Goal: Information Seeking & Learning: Learn about a topic

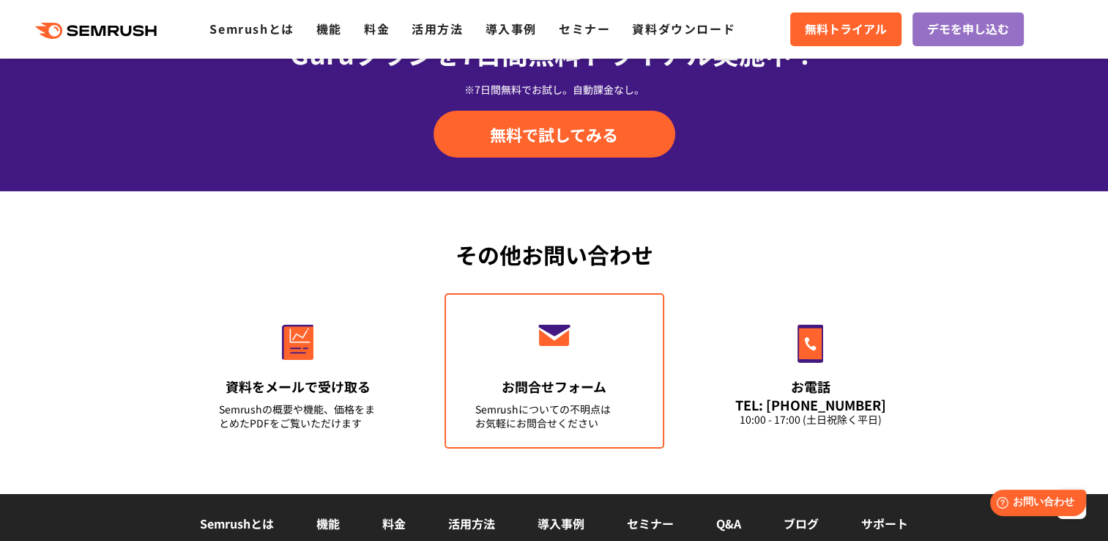
scroll to position [5017, 0]
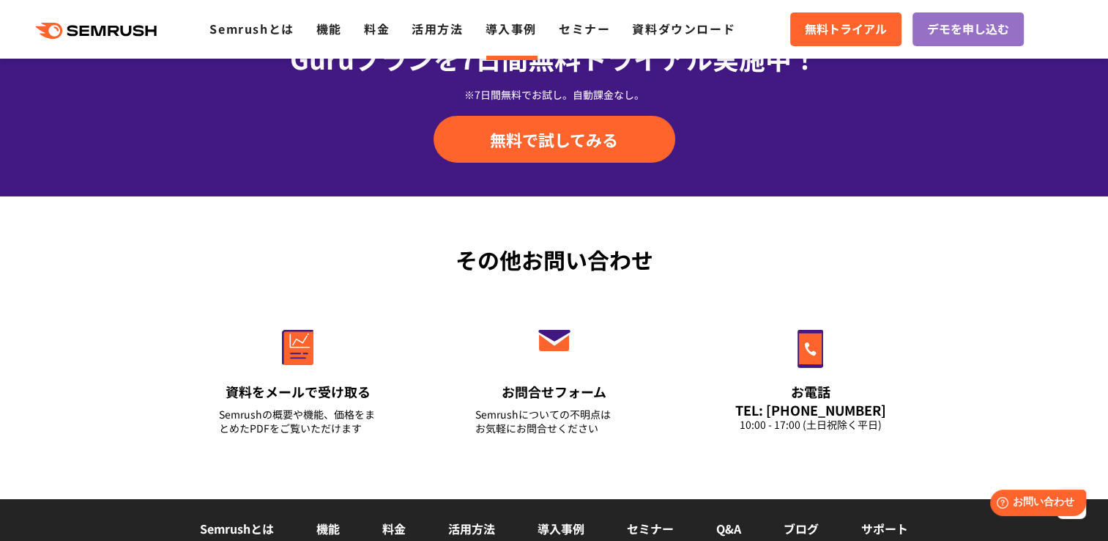
click at [520, 35] on link "導入事例" at bounding box center [511, 29] width 51 height 18
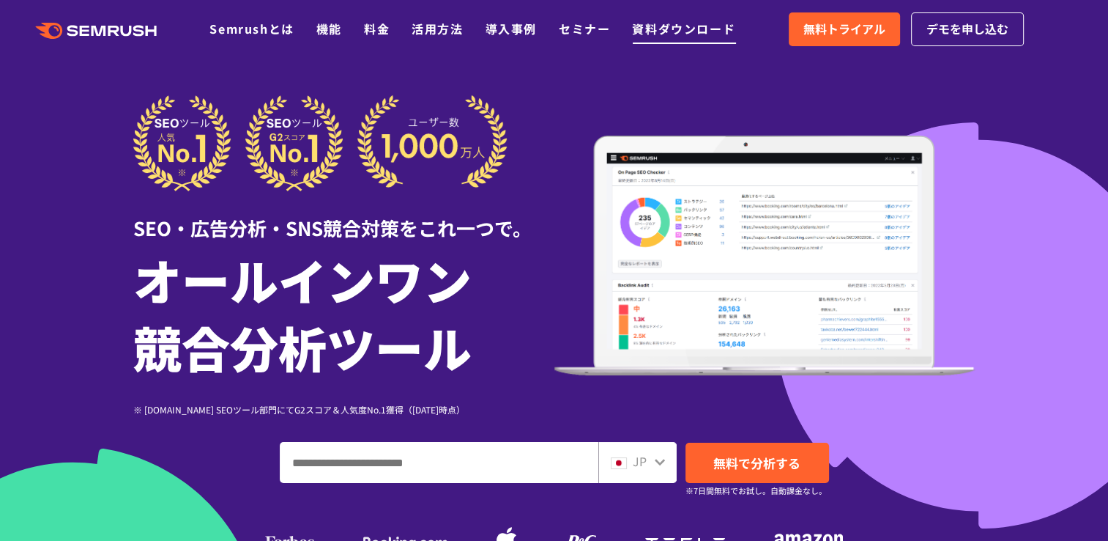
click at [659, 28] on link "資料ダウンロード" at bounding box center [683, 29] width 103 height 18
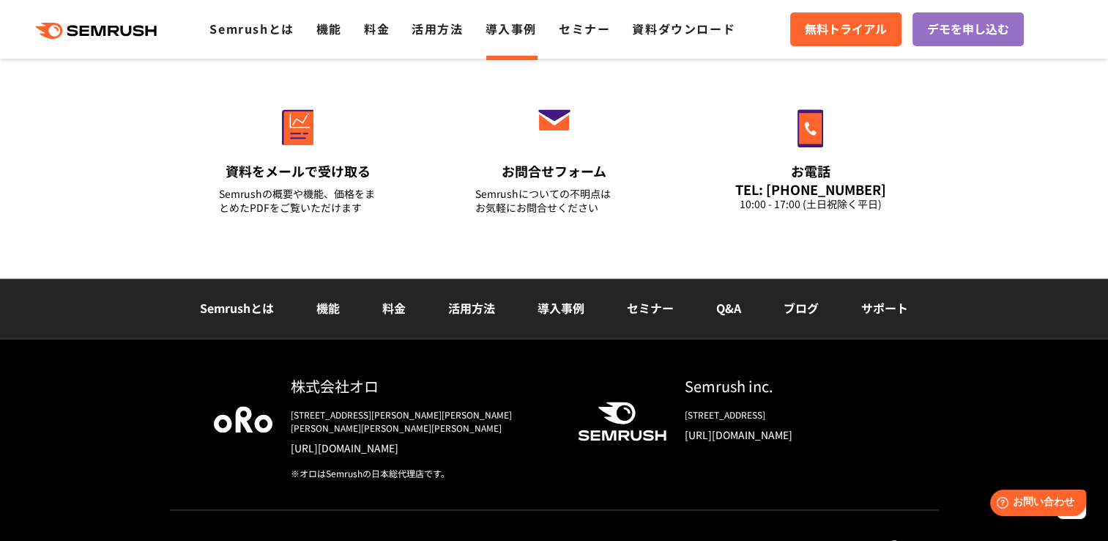
scroll to position [1988, 0]
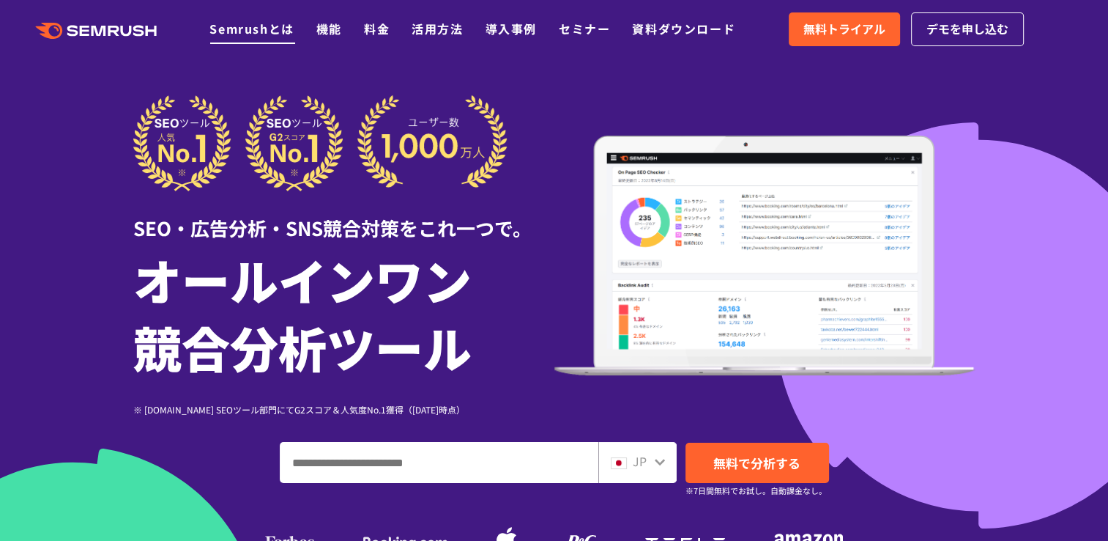
click at [265, 22] on link "Semrushとは" at bounding box center [252, 29] width 84 height 18
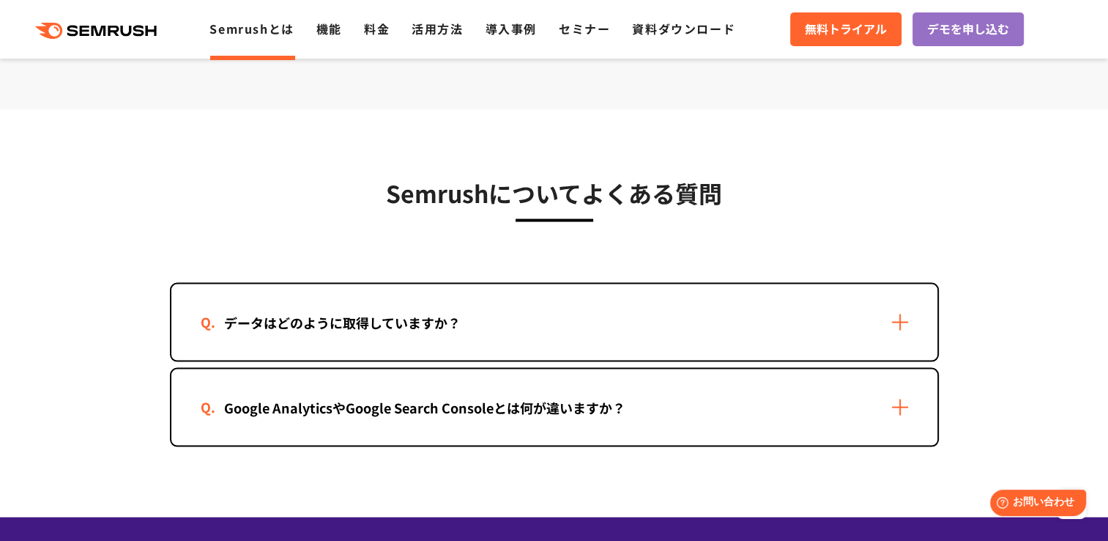
scroll to position [3009, 0]
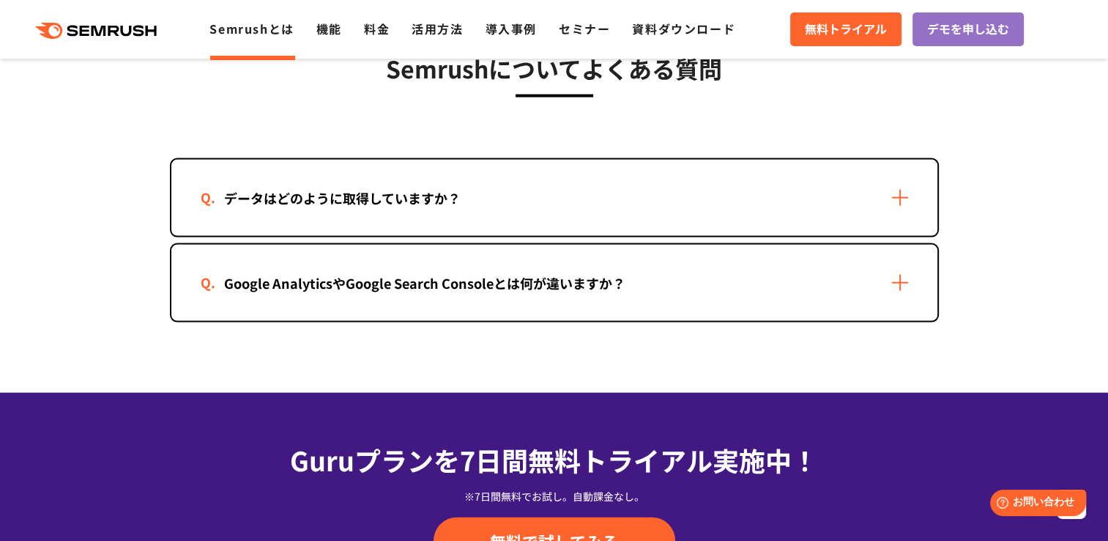
click at [559, 292] on div "Google AnalyticsやGoogle Search Consoleとは何が違いますか？" at bounding box center [554, 283] width 766 height 76
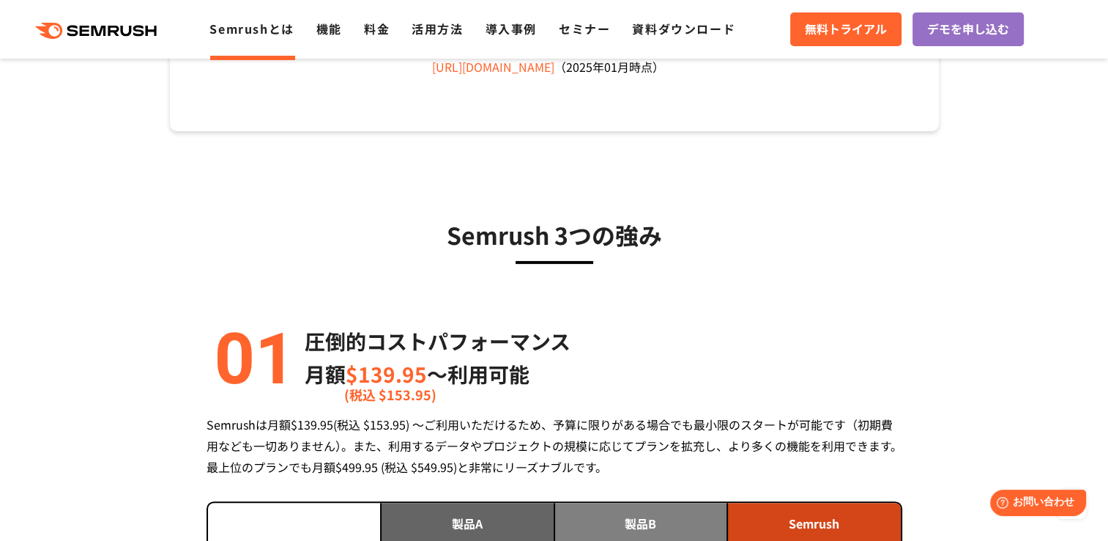
scroll to position [0, 0]
